Goal: Information Seeking & Learning: Learn about a topic

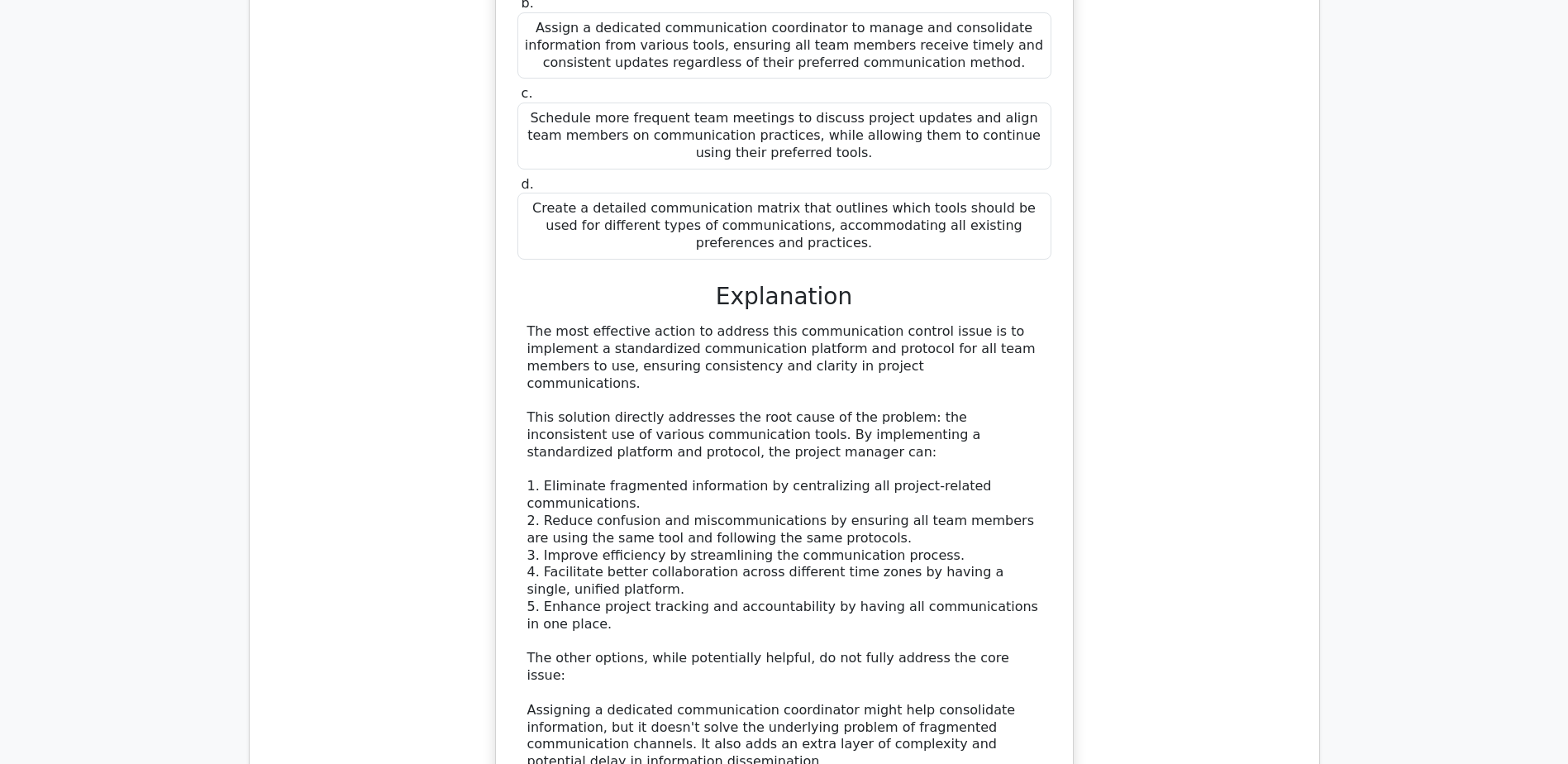
scroll to position [16699, 0]
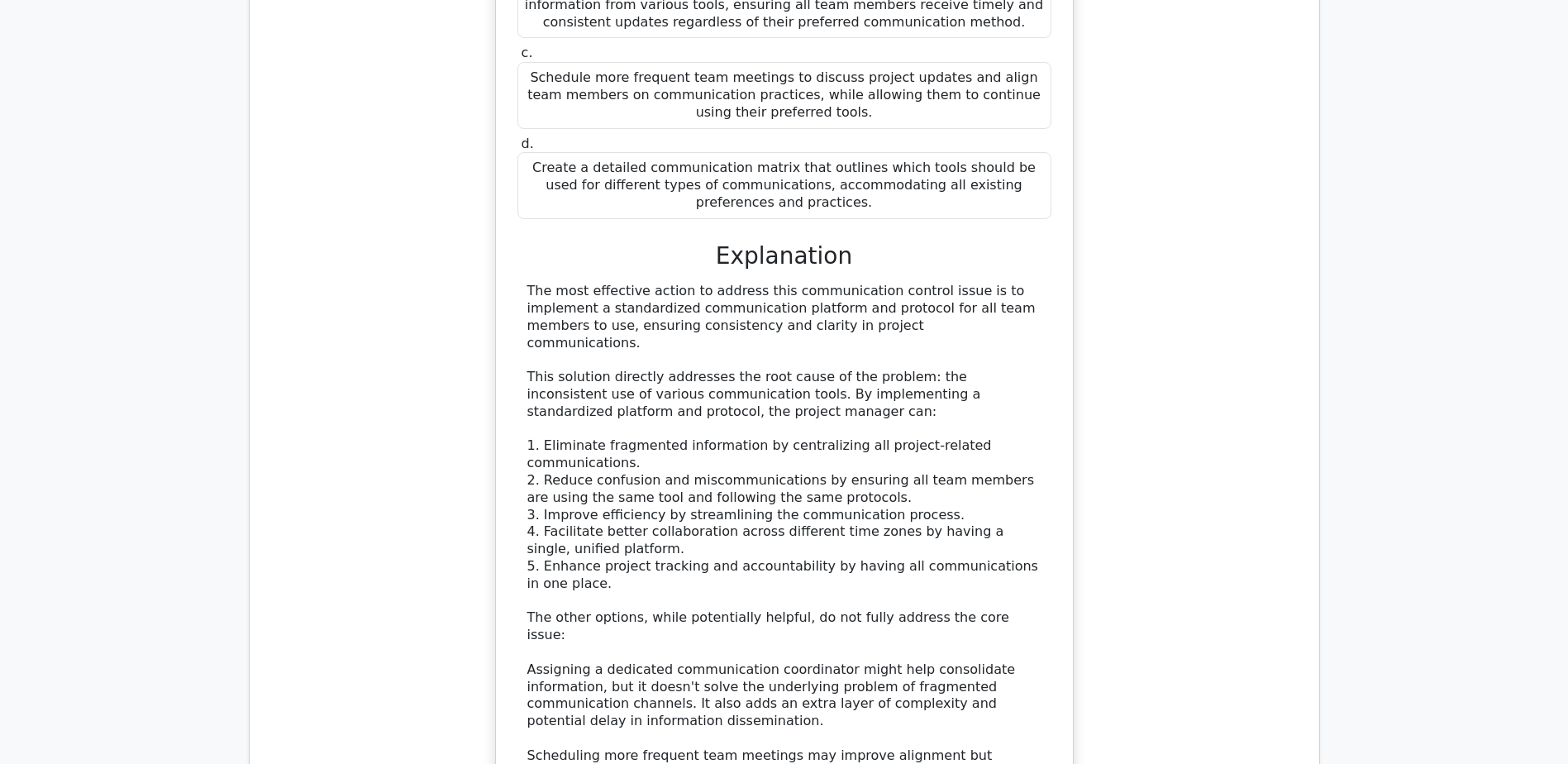
drag, startPoint x: 537, startPoint y: 354, endPoint x: 846, endPoint y: 413, distance: 314.6
copy h5 "What section of the Change Management Plan describes how the impacts of a chang…"
drag, startPoint x: 698, startPoint y: 571, endPoint x: 881, endPoint y: 569, distance: 183.0
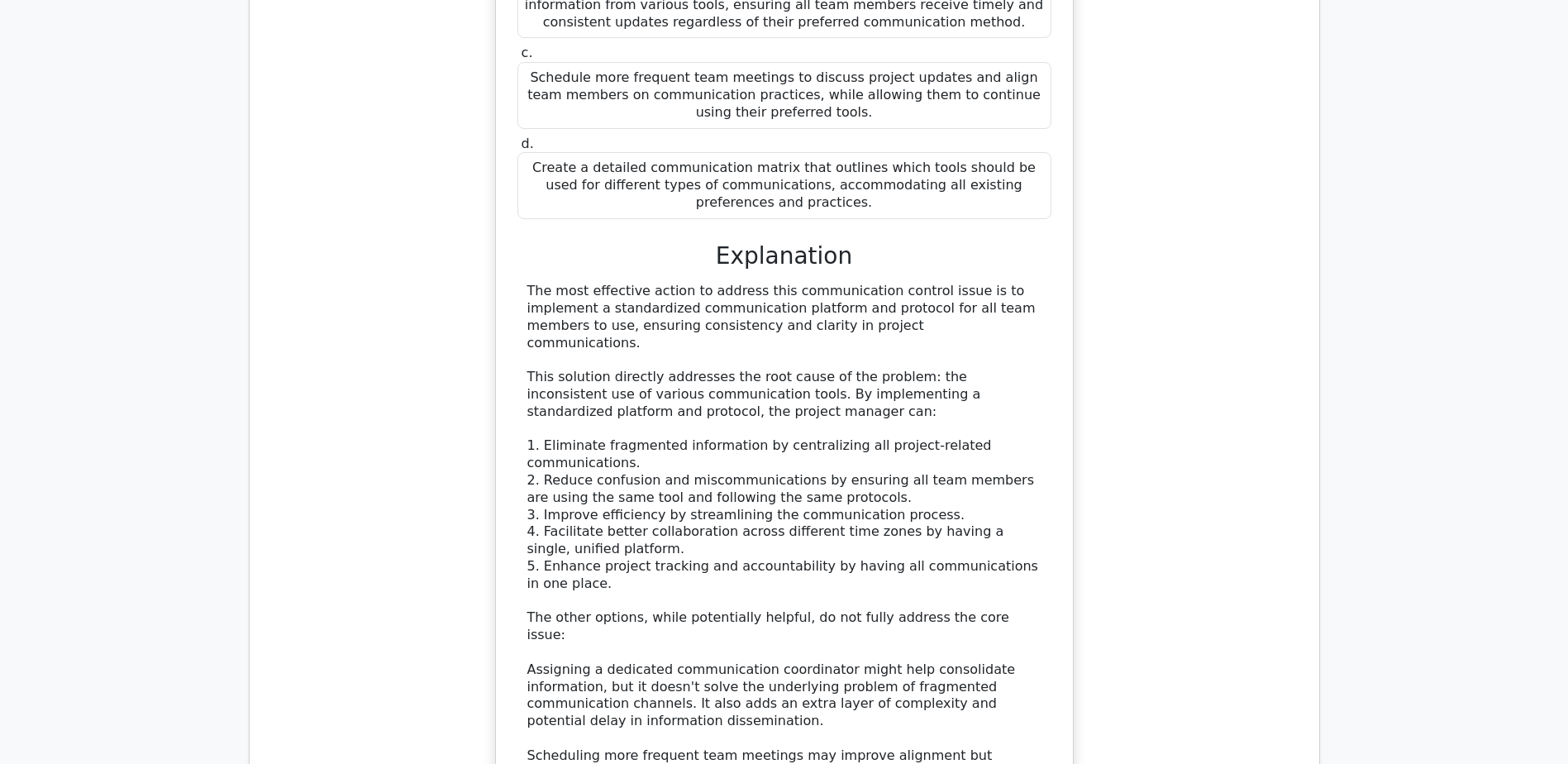
copy div "Impact Analysis Procedures"
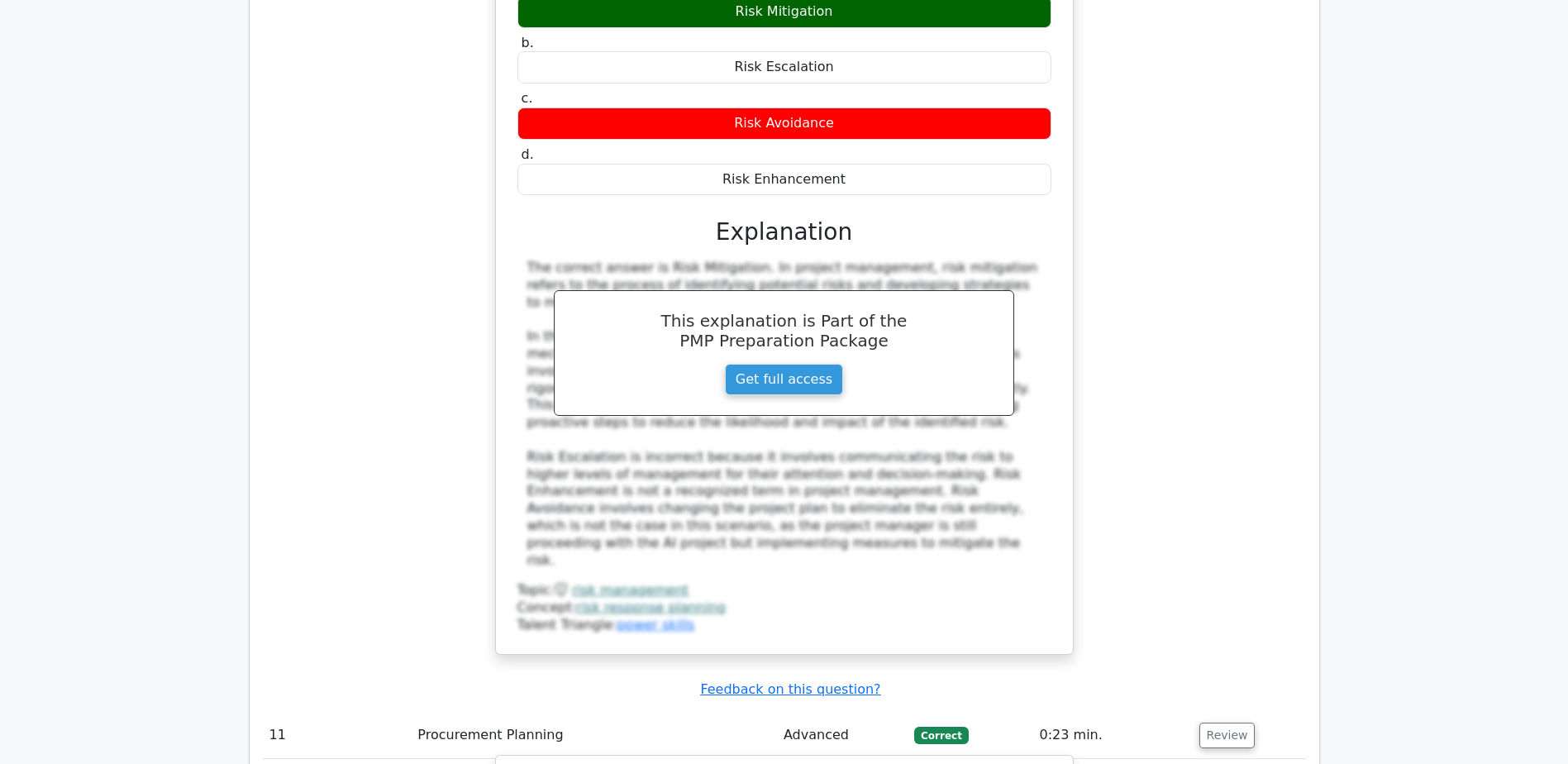
scroll to position [10529, 0]
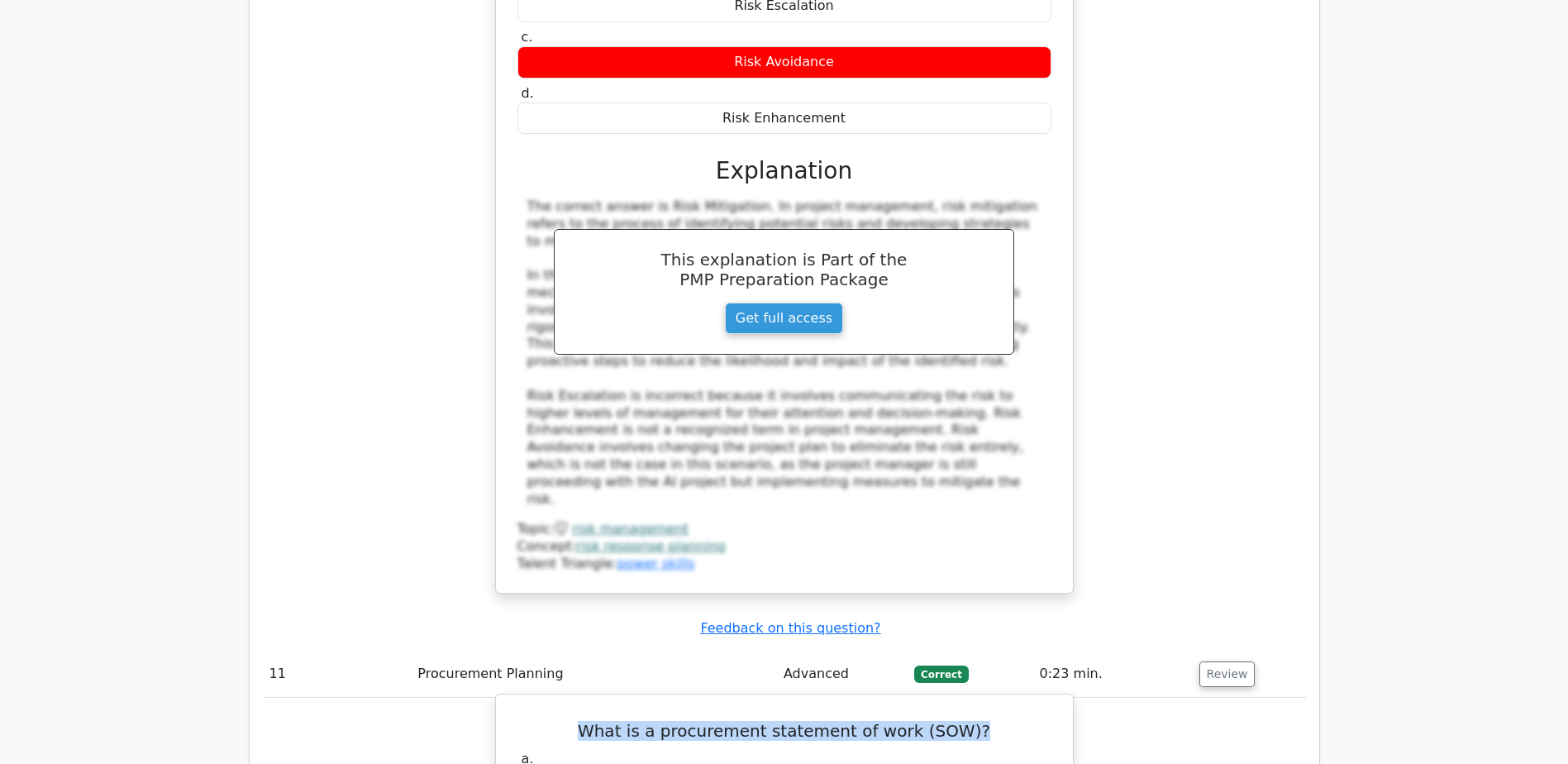
drag, startPoint x: 584, startPoint y: 232, endPoint x: 985, endPoint y: 229, distance: 401.0
copy h5 "What is a procurement statement of work (SOW)?"
drag, startPoint x: 522, startPoint y: 400, endPoint x: 1051, endPoint y: 400, distance: 529.0
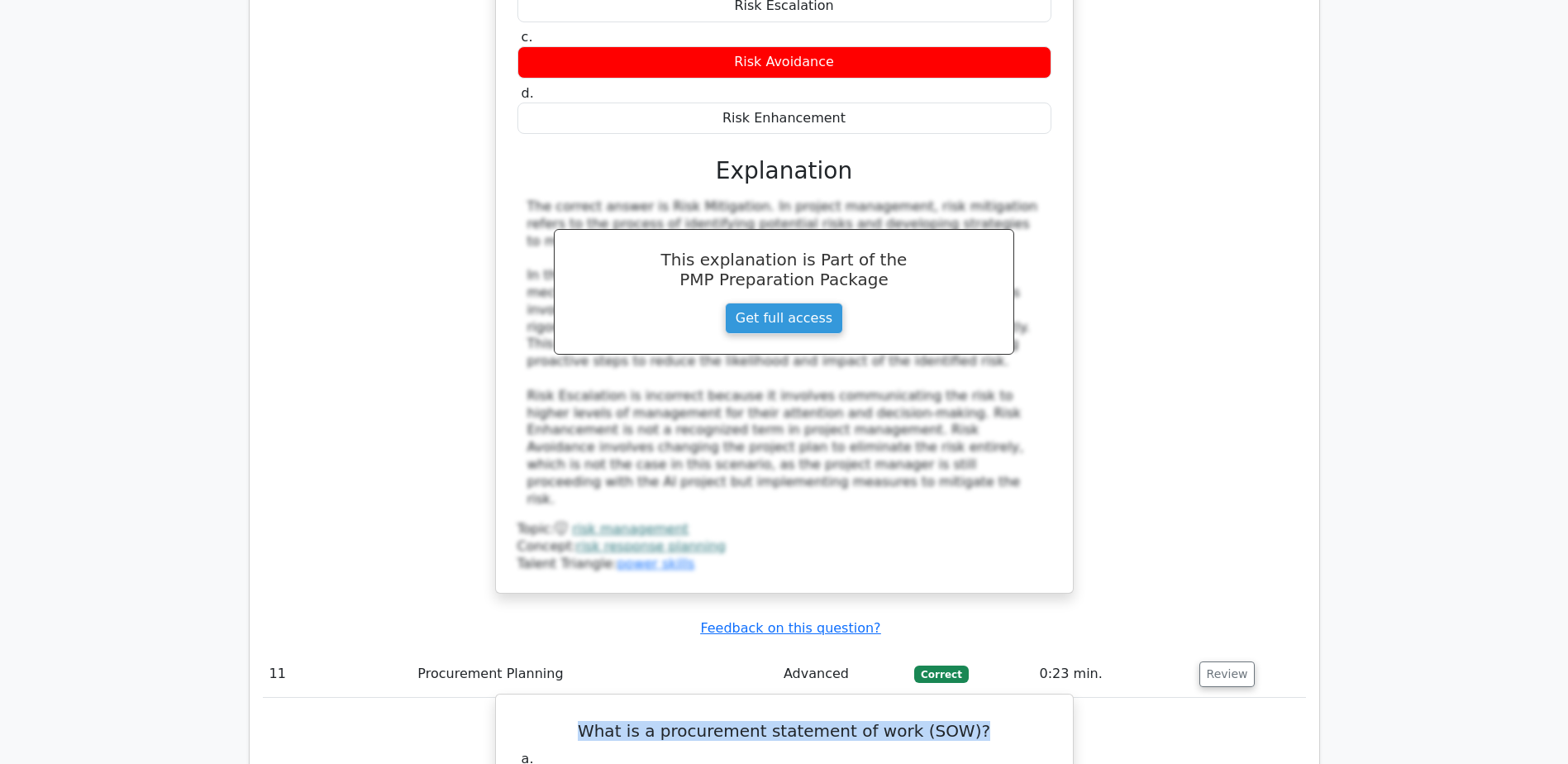
copy div "A document that describes the work to be performed by a supplier under a contra…"
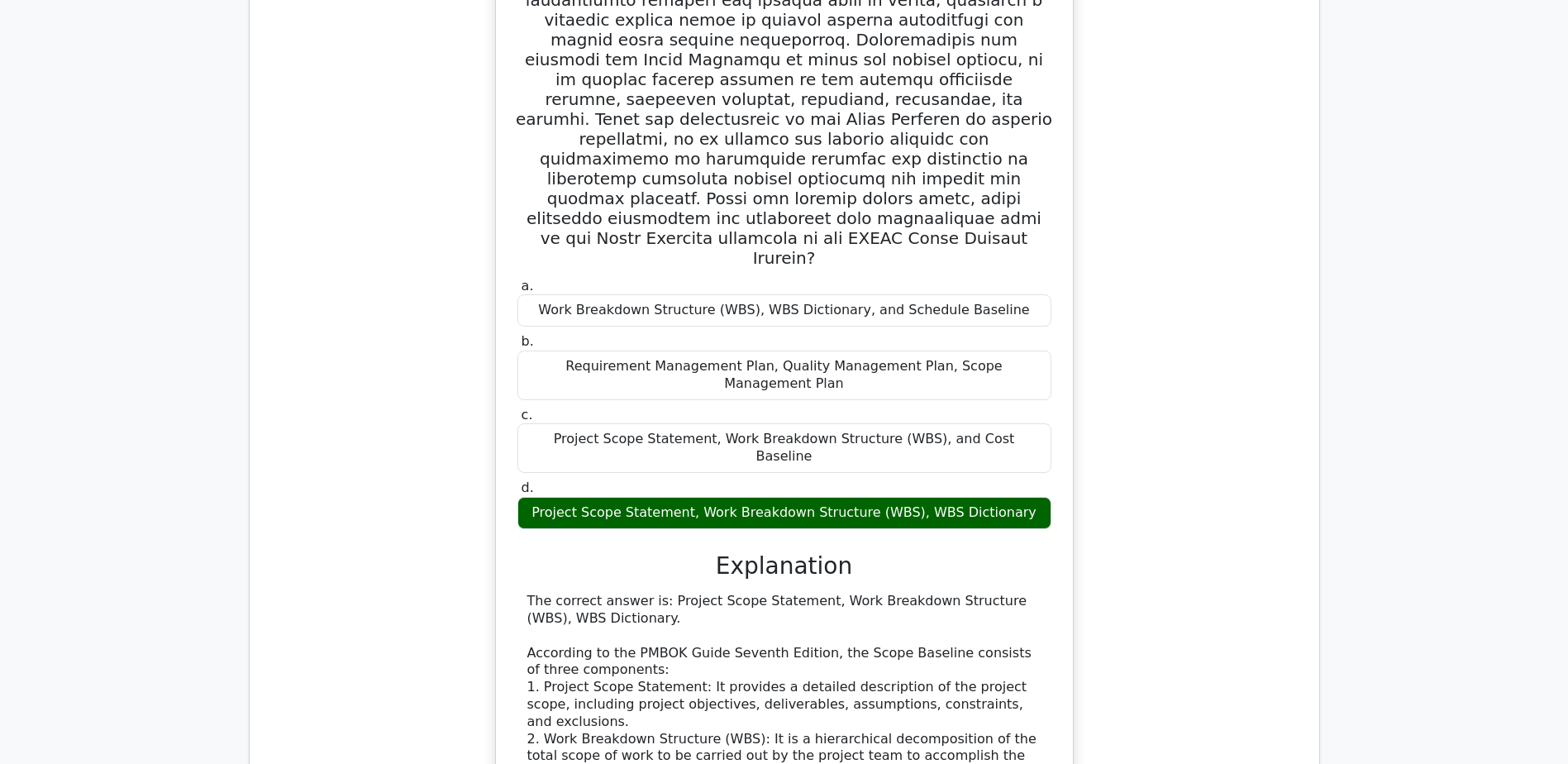
scroll to position [2841, 0]
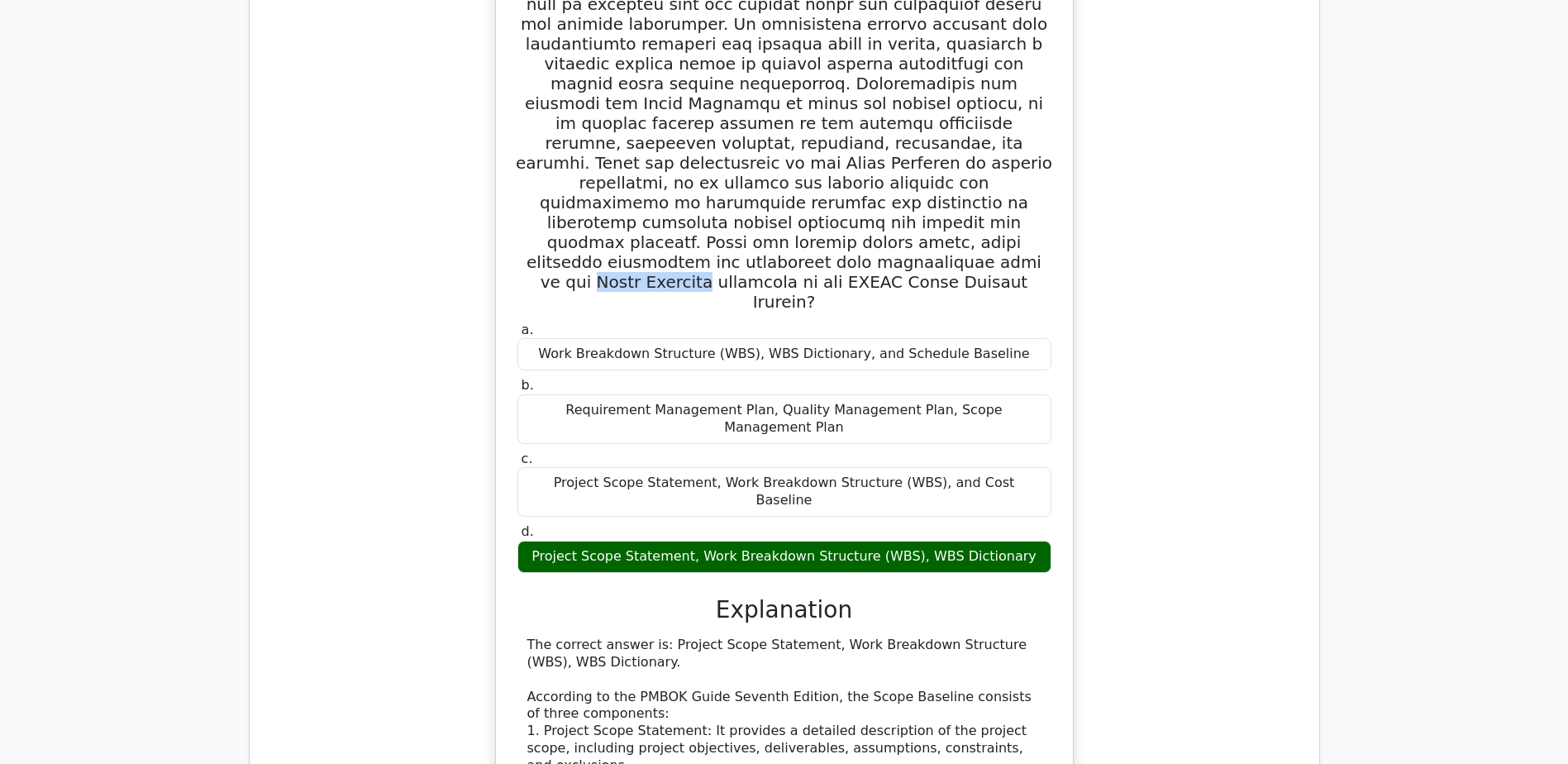
drag, startPoint x: 835, startPoint y: 101, endPoint x: 946, endPoint y: 107, distance: 111.2
click at [946, 107] on h5 at bounding box center [784, 123] width 537 height 377
copy h5 "Scope Baseline"
drag, startPoint x: 552, startPoint y: 346, endPoint x: 1033, endPoint y: 343, distance: 481.0
click at [1033, 540] on div "Project Scope Statement, Work Breakdown Structure (WBS), WBS Dictionary" at bounding box center [784, 556] width 534 height 32
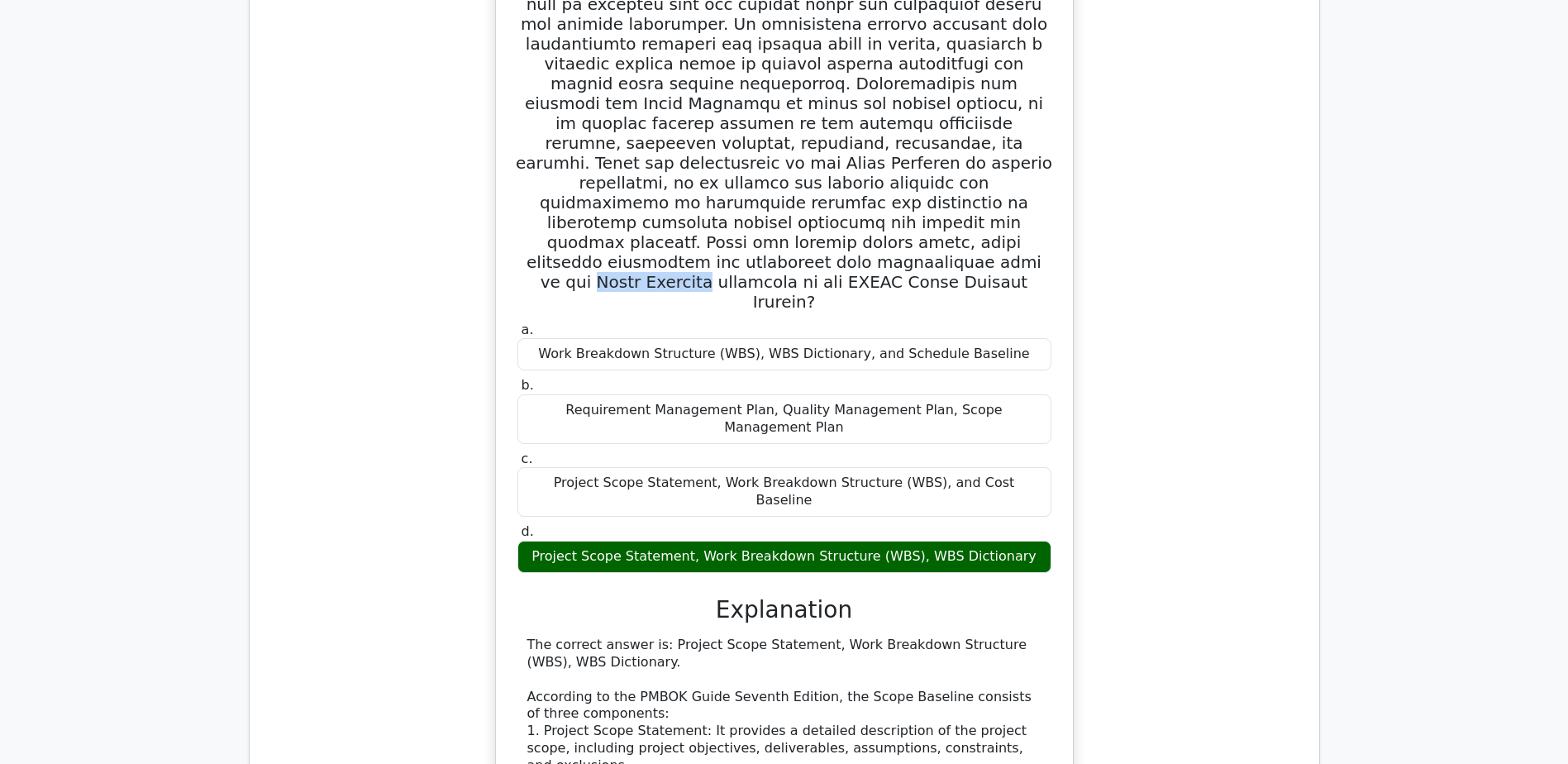
copy div "Project Scope Statement, Work Breakdown Structure (WBS), WBS Dictionary"
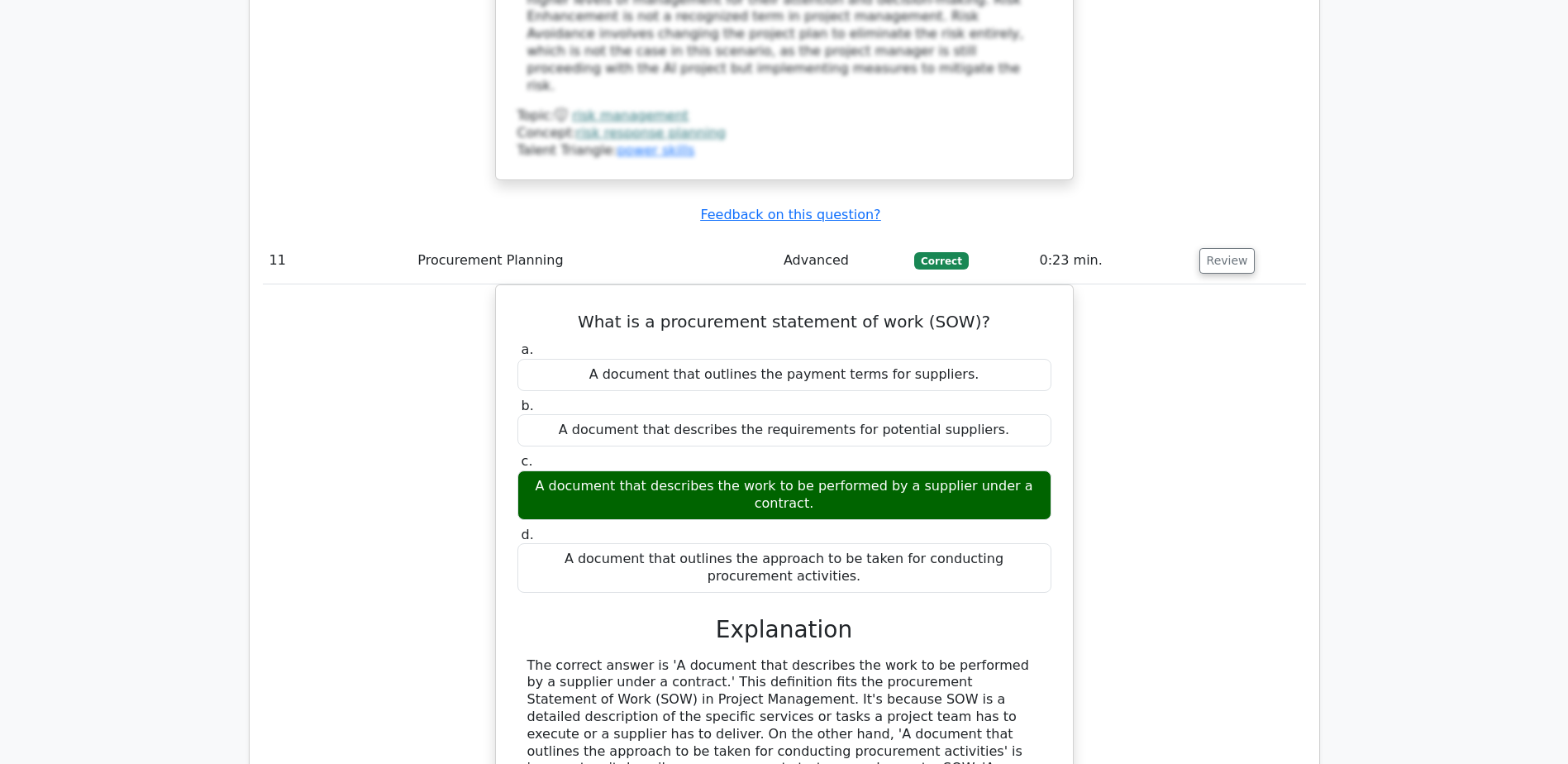
scroll to position [11107, 0]
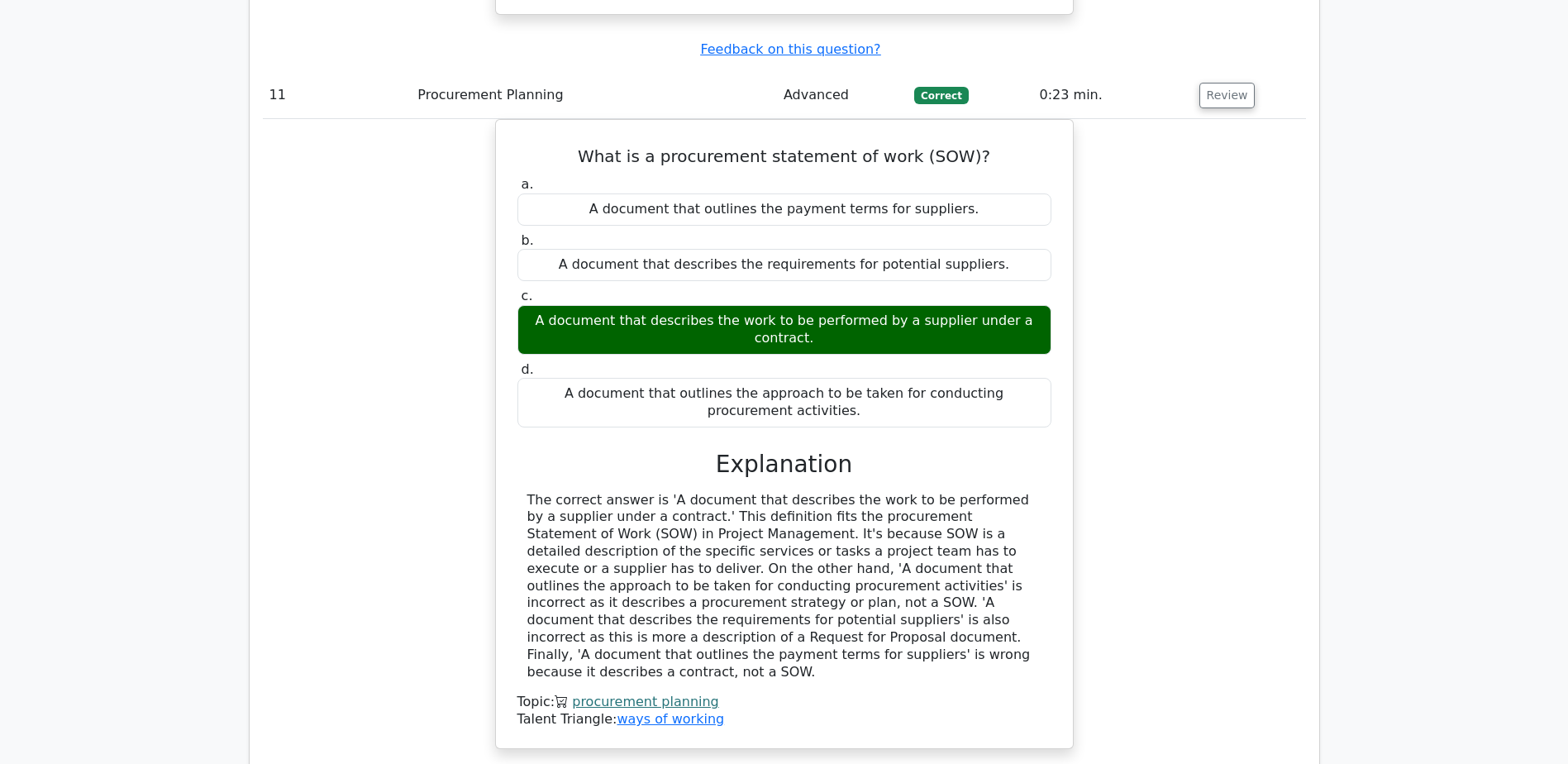
drag, startPoint x: 552, startPoint y: 480, endPoint x: 985, endPoint y: 523, distance: 435.1
copy div "Scope verification is the process of formally accepting the completed project d…"
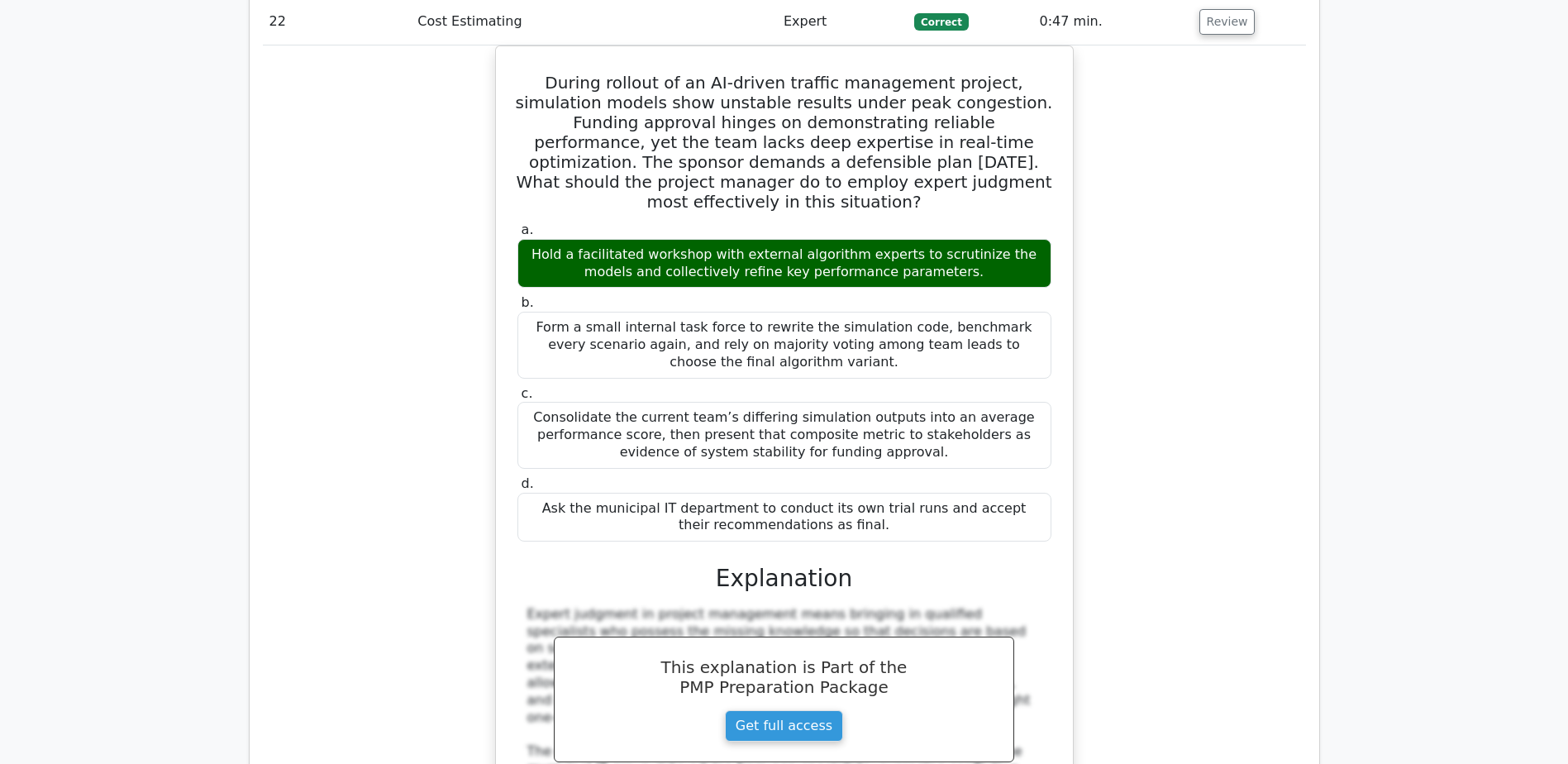
scroll to position [21110, 0]
